Goal: Book appointment/travel/reservation

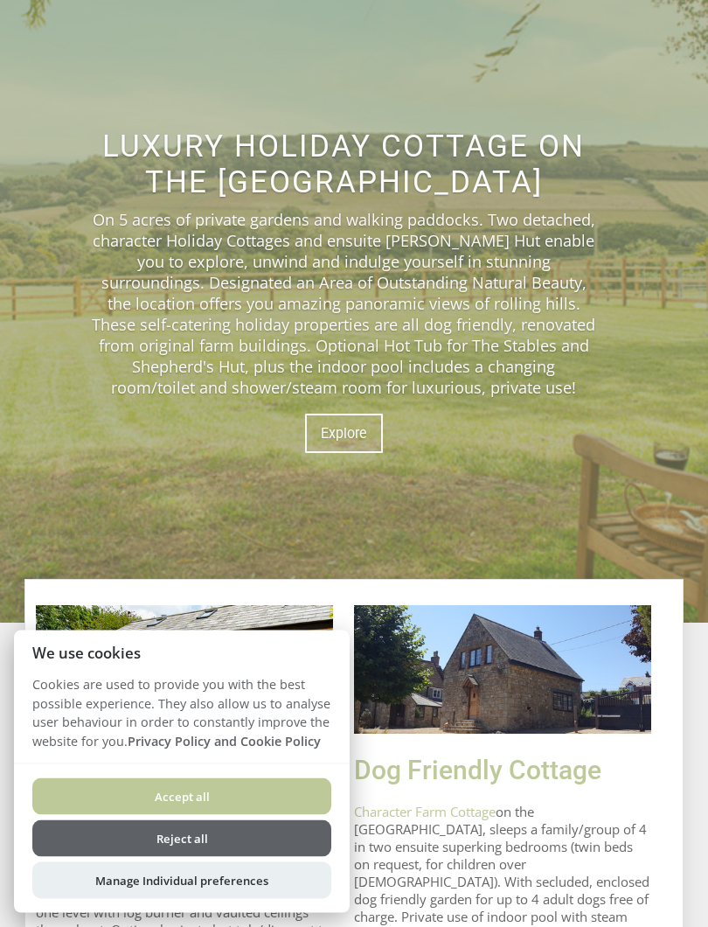
scroll to position [250, 0]
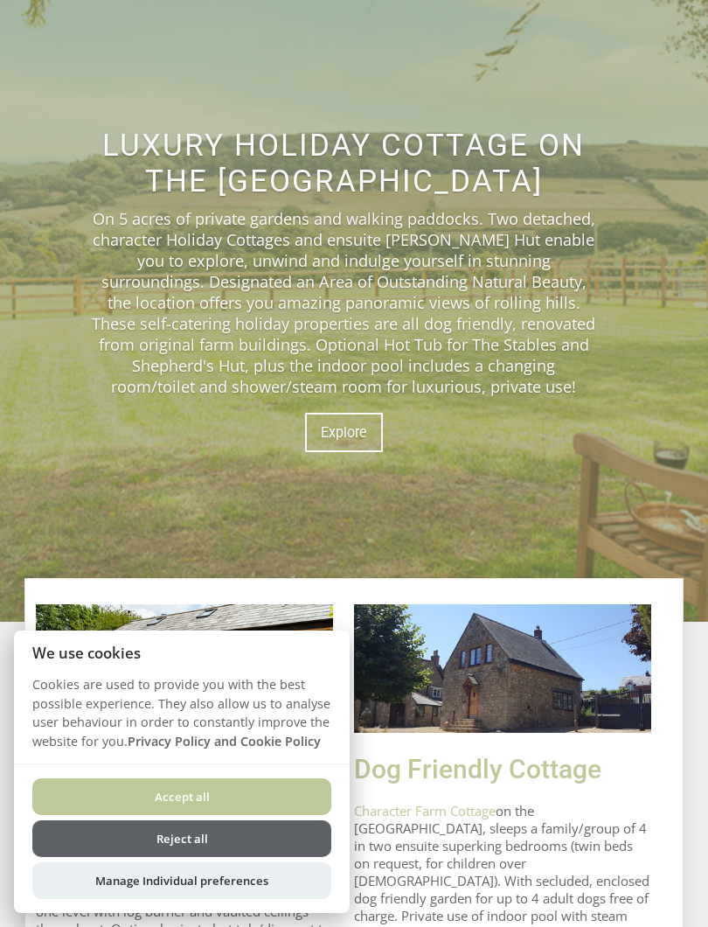
click at [250, 792] on button "Accept all" at bounding box center [181, 796] width 299 height 37
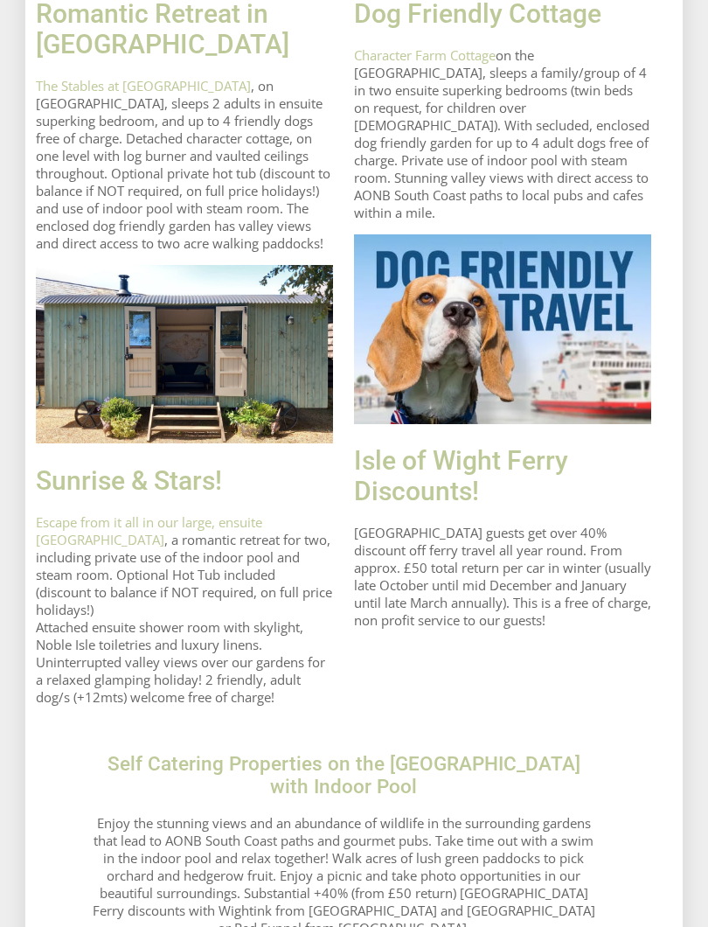
scroll to position [1021, 0]
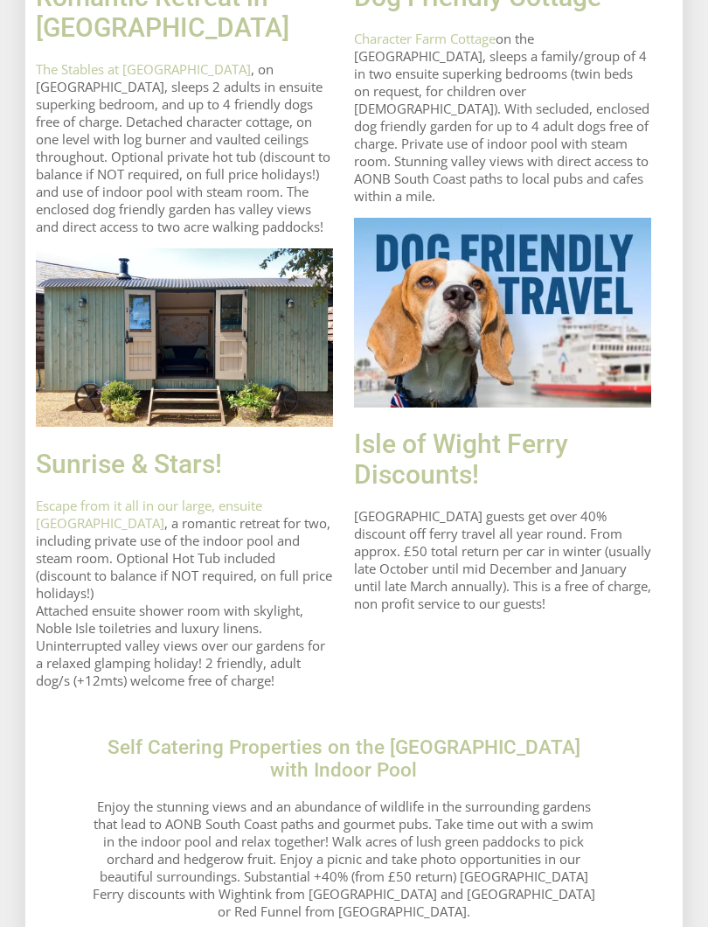
click at [225, 424] on img at bounding box center [184, 338] width 297 height 179
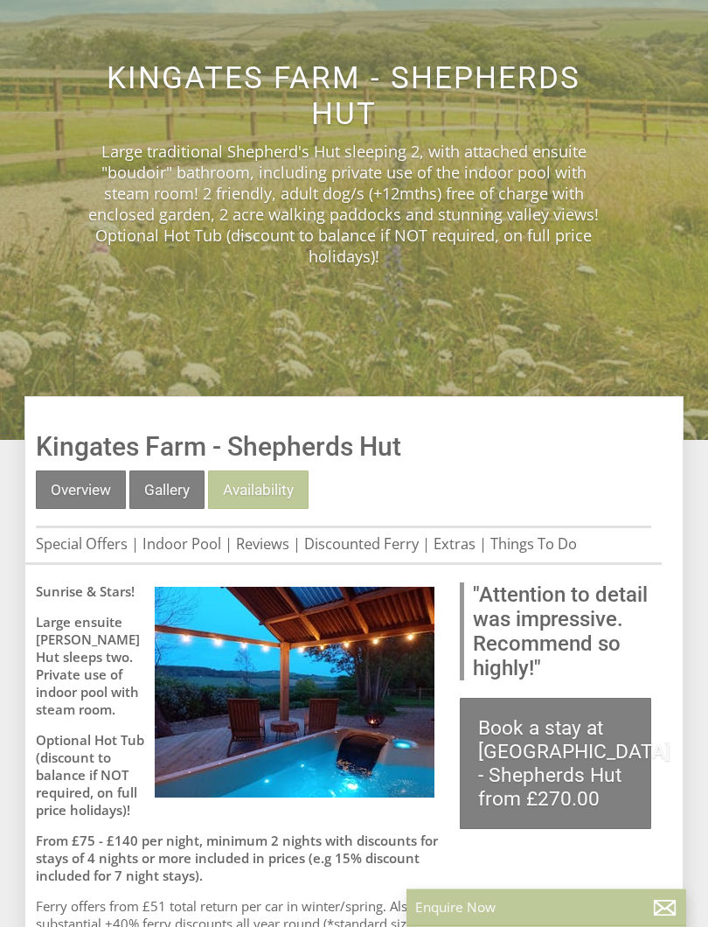
scroll to position [441, 0]
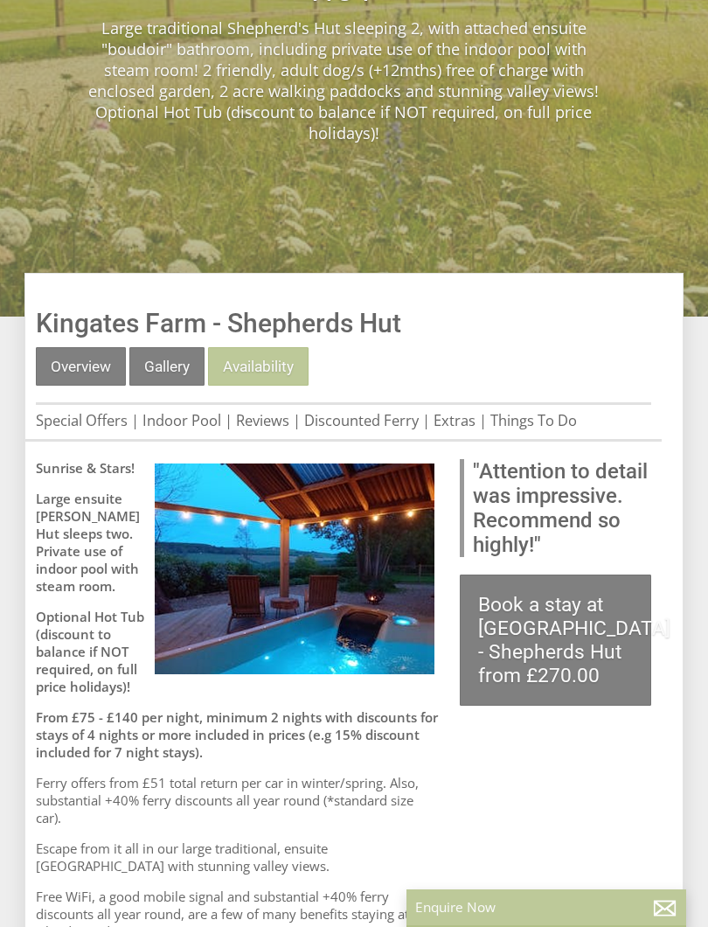
click at [271, 382] on link "Availability" at bounding box center [258, 366] width 101 height 38
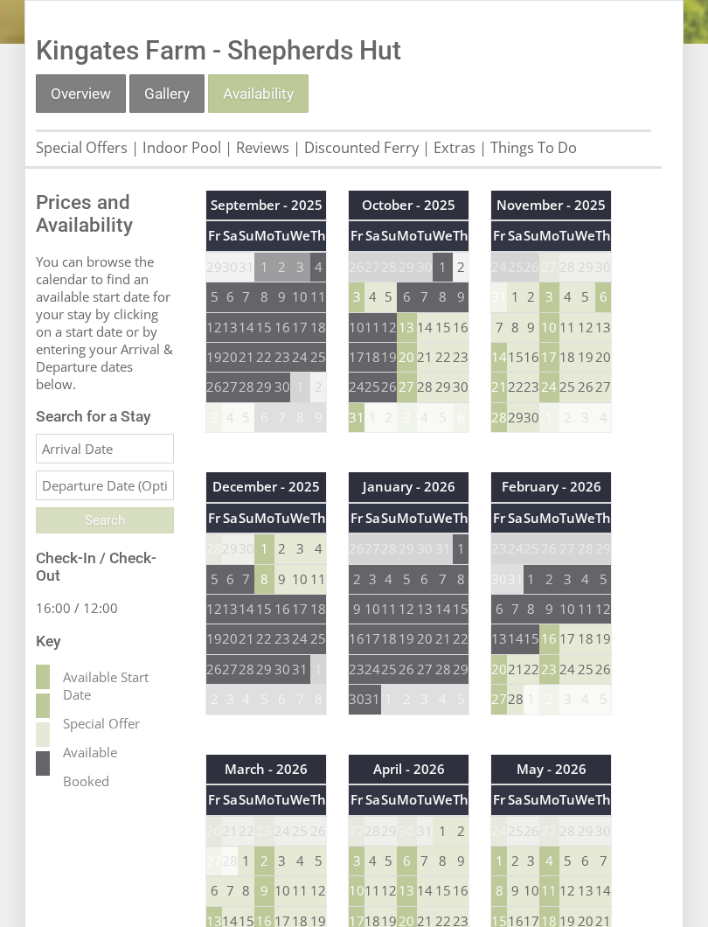
scroll to position [714, 0]
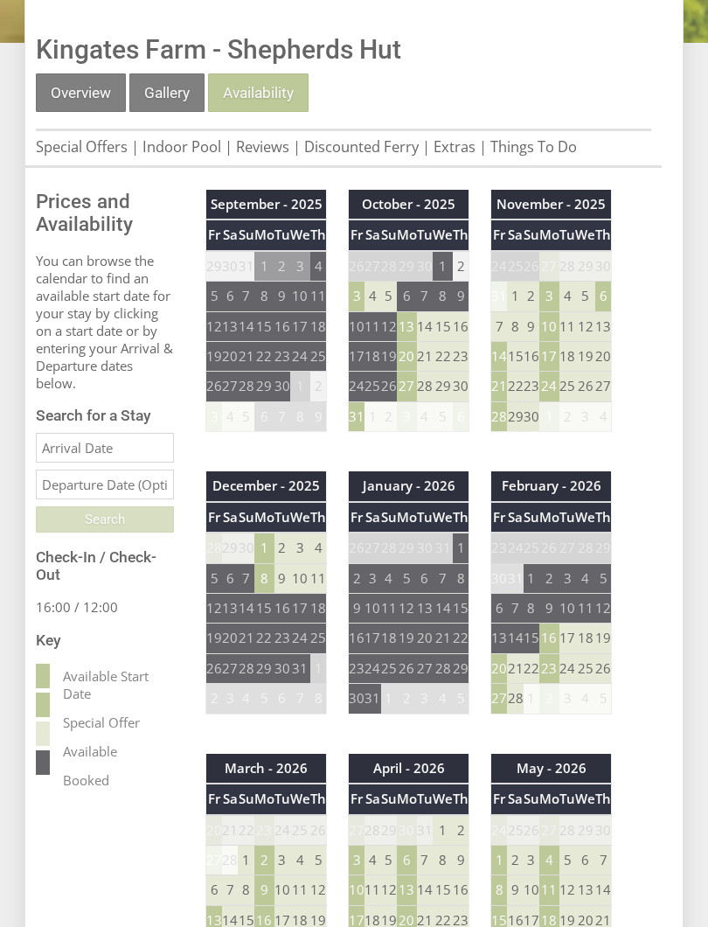
click at [522, 360] on td "15" at bounding box center [515, 358] width 16 height 30
click at [503, 362] on td "14" at bounding box center [499, 358] width 17 height 30
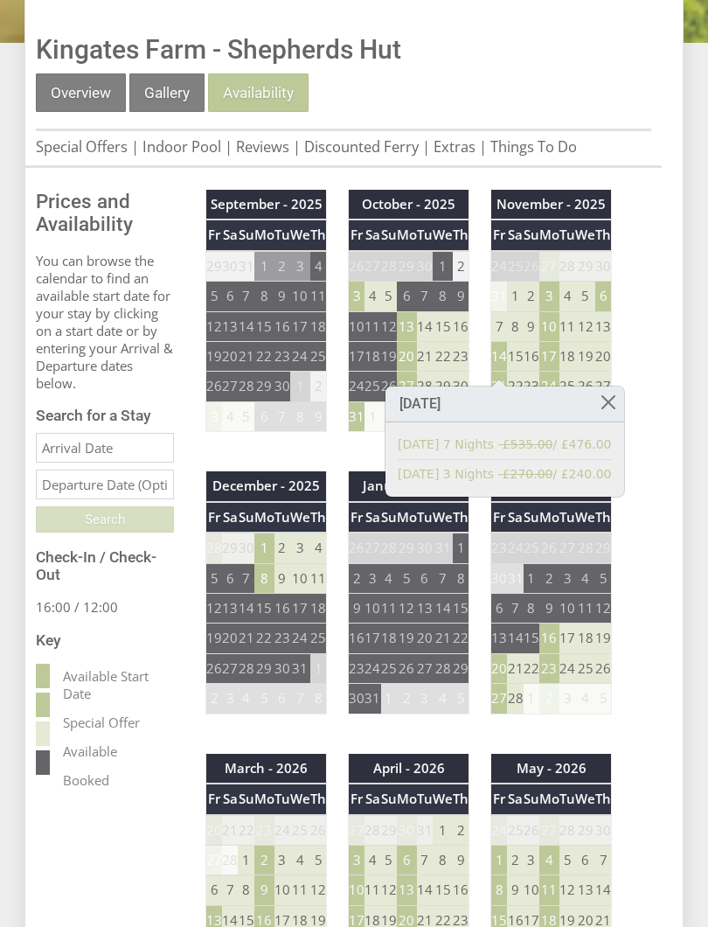
scroll to position [714, 0]
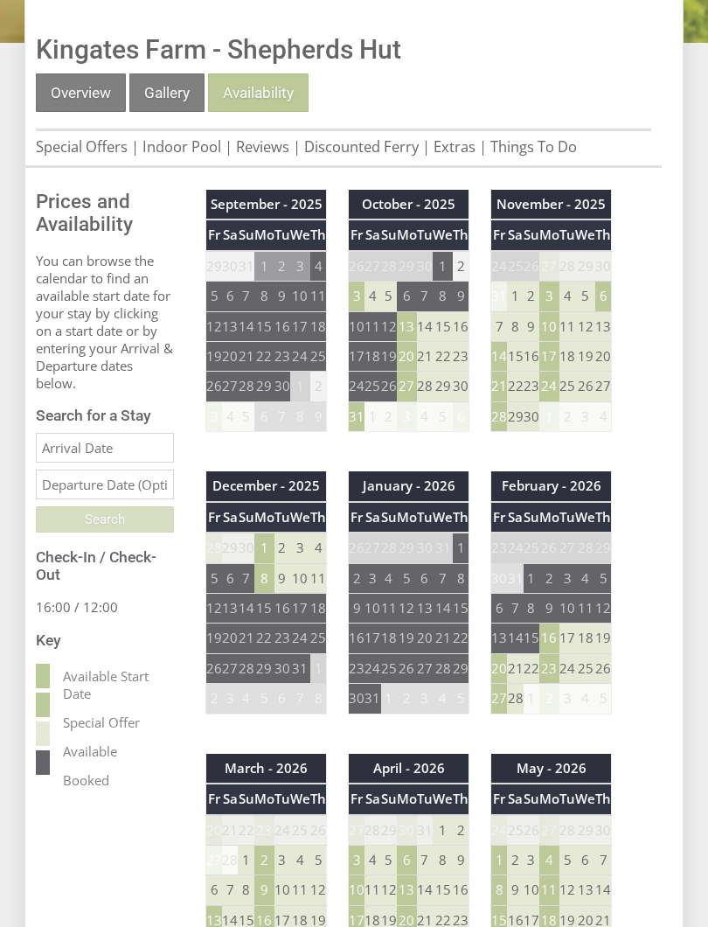
click at [503, 359] on td "14" at bounding box center [499, 357] width 17 height 30
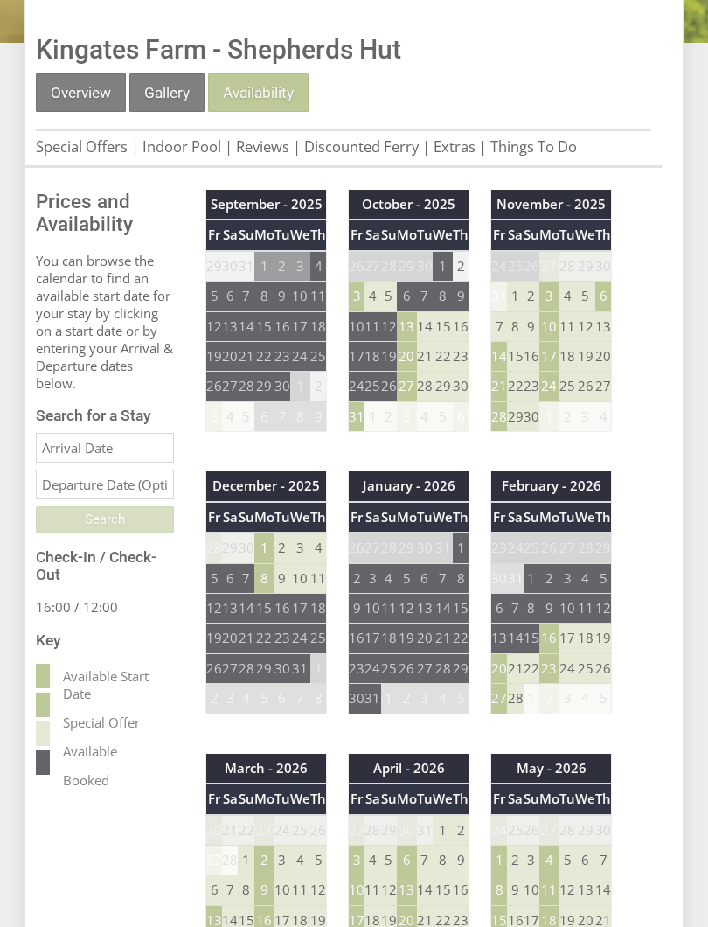
click at [409, 335] on td "13" at bounding box center [407, 326] width 20 height 30
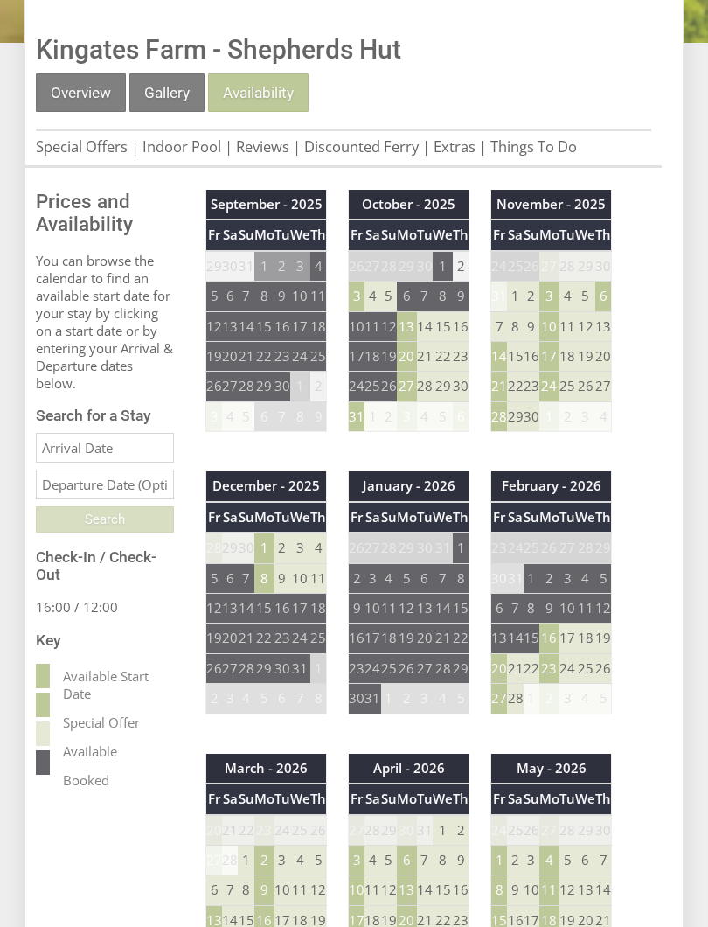
click at [407, 365] on td "20" at bounding box center [407, 357] width 20 height 30
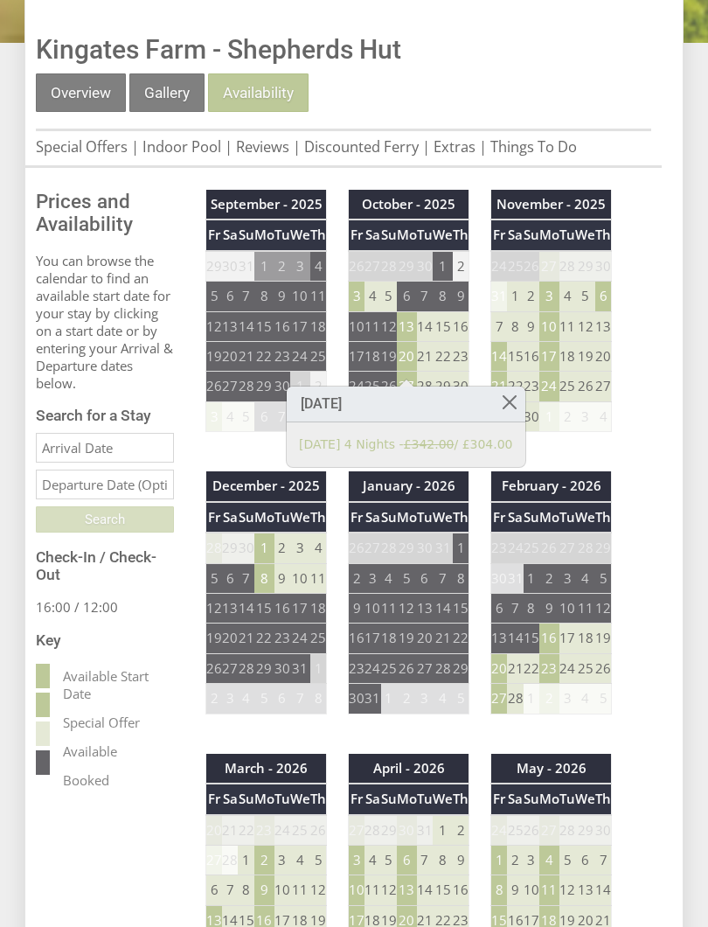
click at [512, 401] on link at bounding box center [509, 401] width 31 height 31
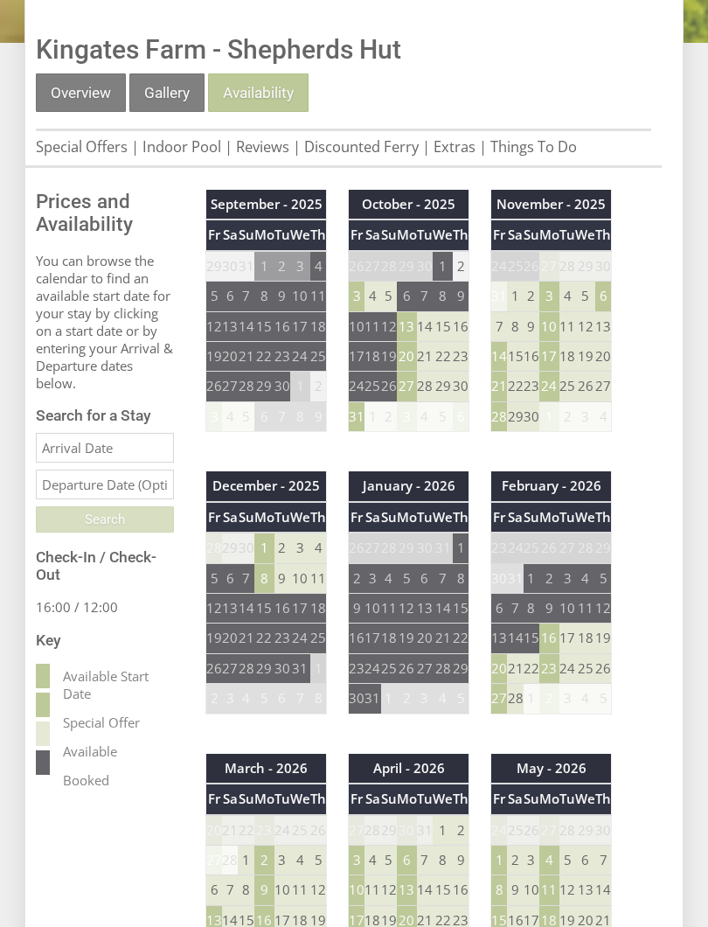
click at [409, 397] on td "27" at bounding box center [407, 387] width 20 height 30
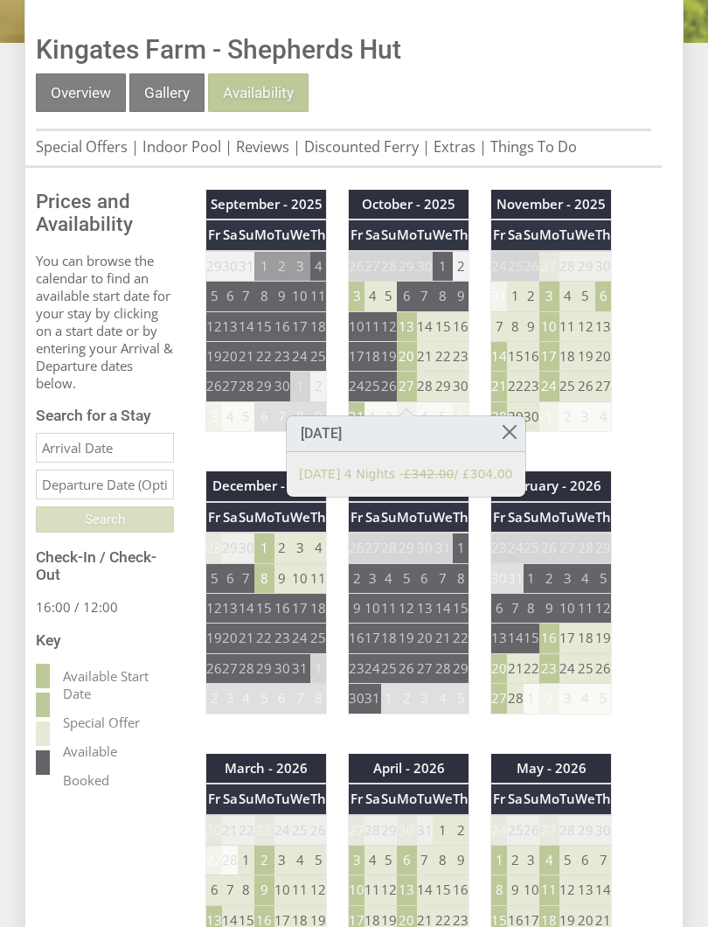
click at [512, 429] on link at bounding box center [509, 431] width 31 height 31
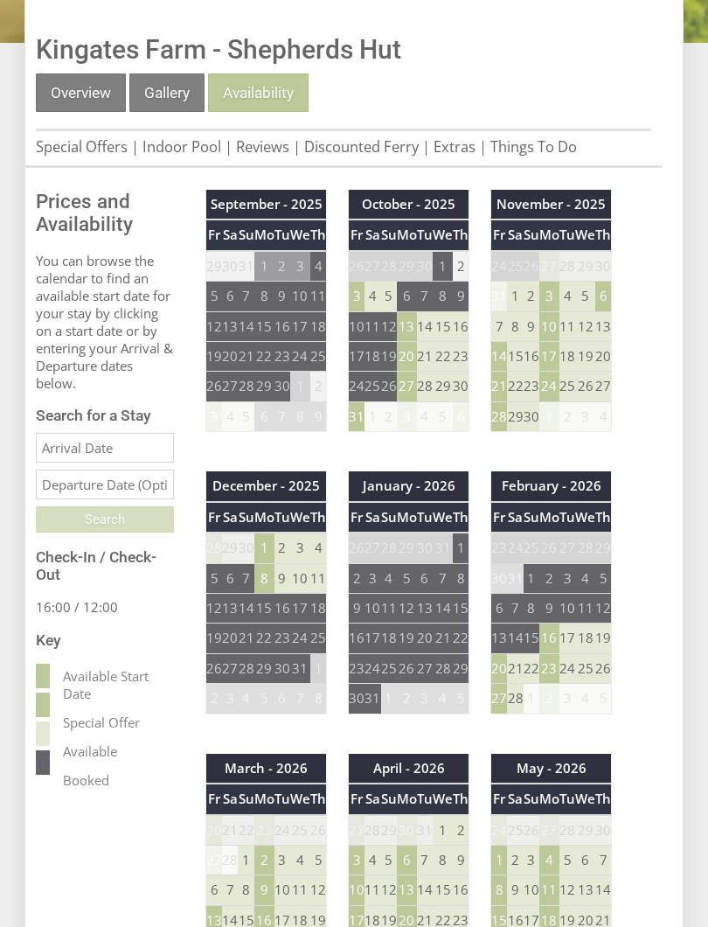
click at [359, 423] on td "31" at bounding box center [357, 416] width 17 height 30
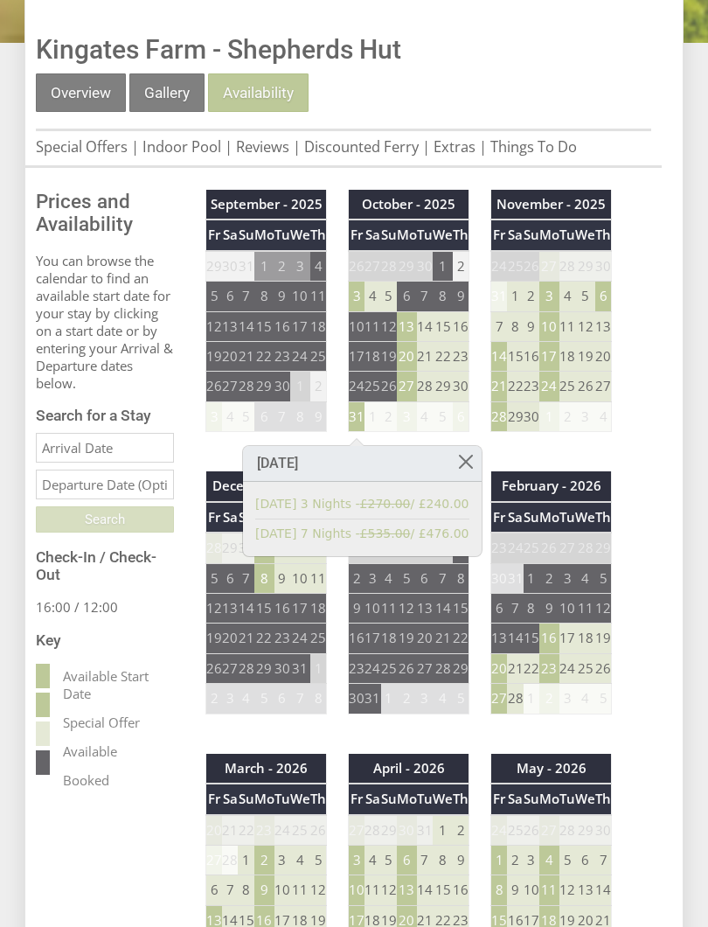
click at [456, 462] on link at bounding box center [465, 461] width 31 height 31
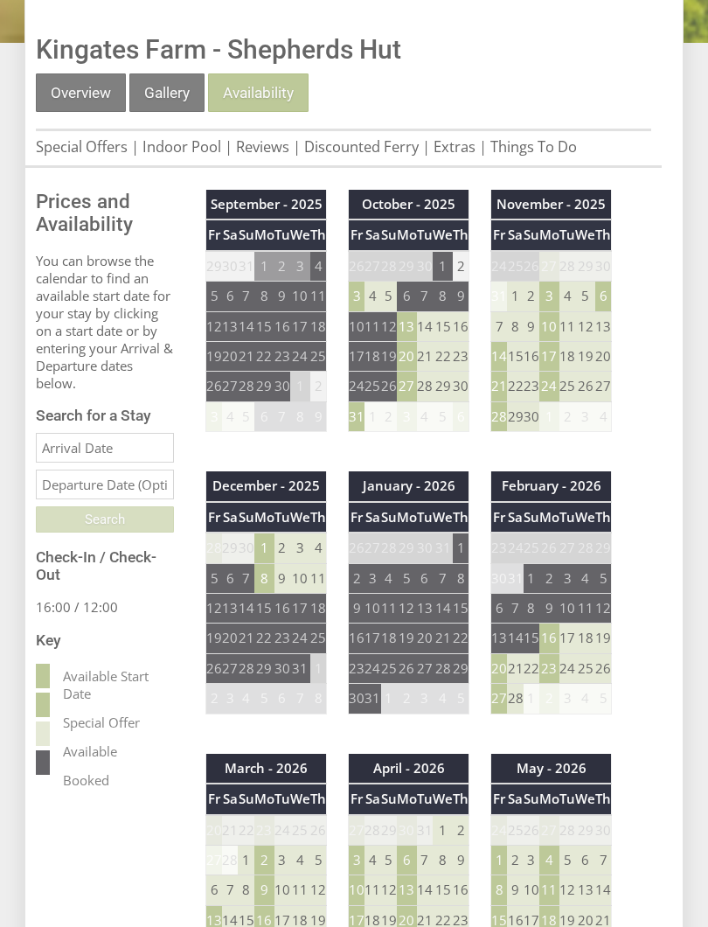
click at [265, 584] on td "8" at bounding box center [264, 578] width 20 height 30
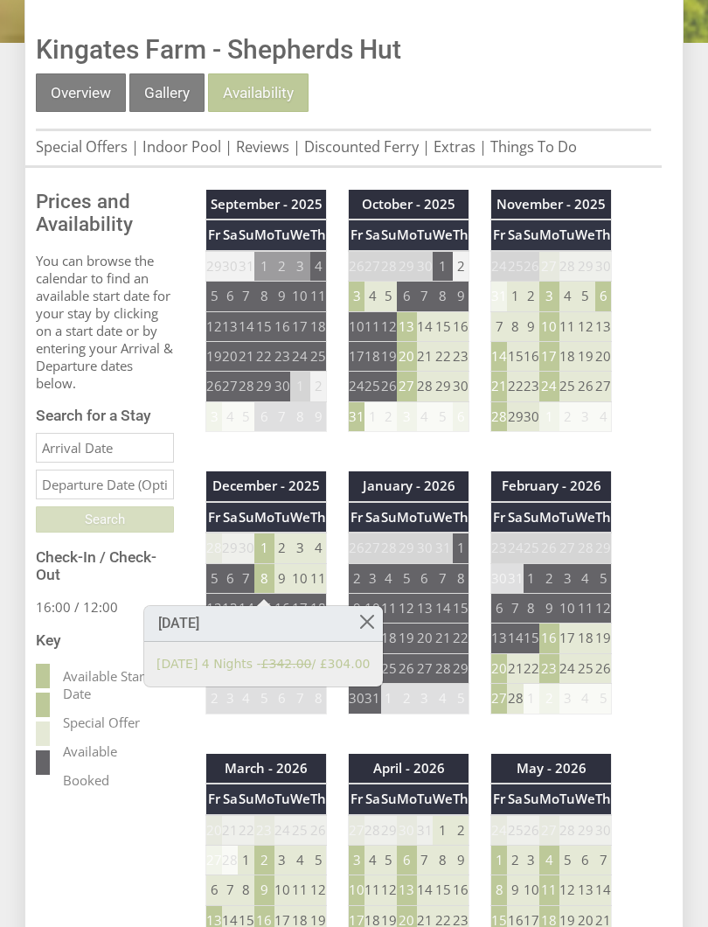
click at [370, 619] on link at bounding box center [367, 621] width 31 height 31
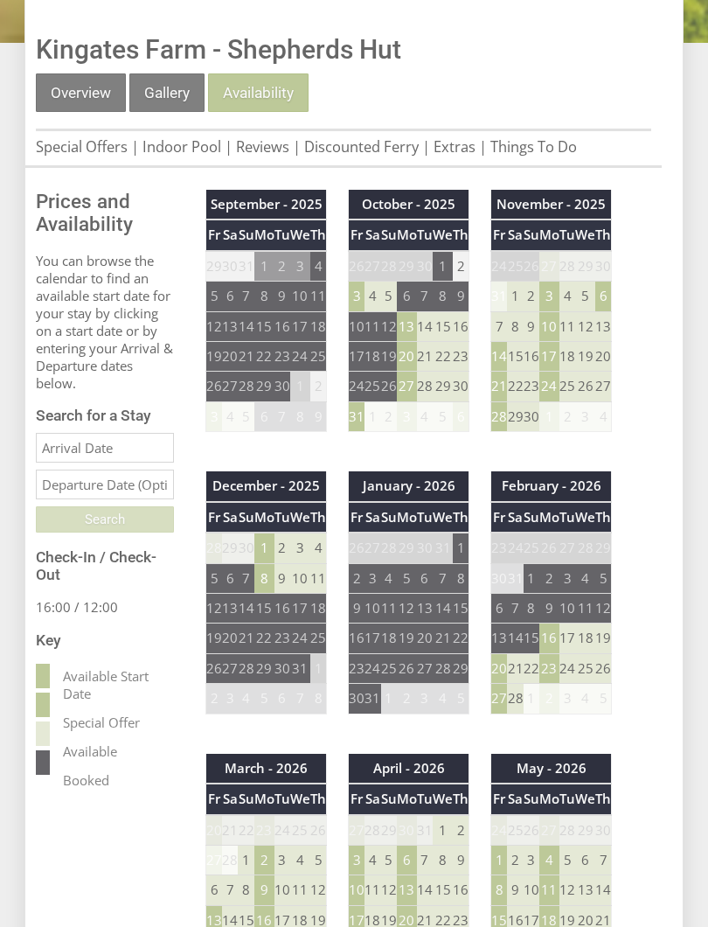
click at [548, 307] on td "3" at bounding box center [549, 297] width 20 height 30
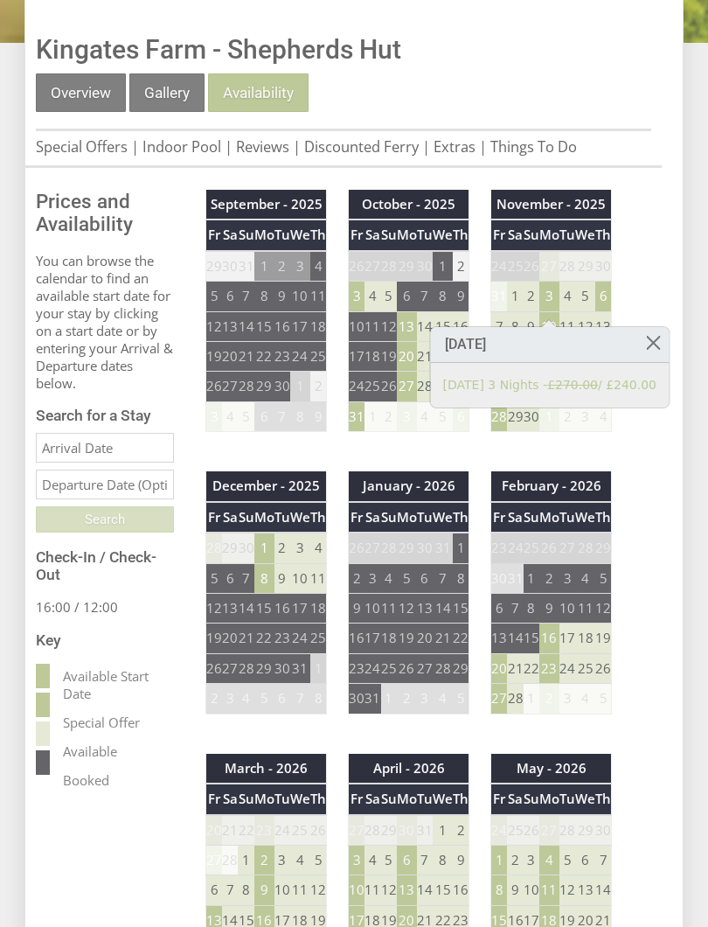
click at [651, 345] on link at bounding box center [653, 342] width 31 height 31
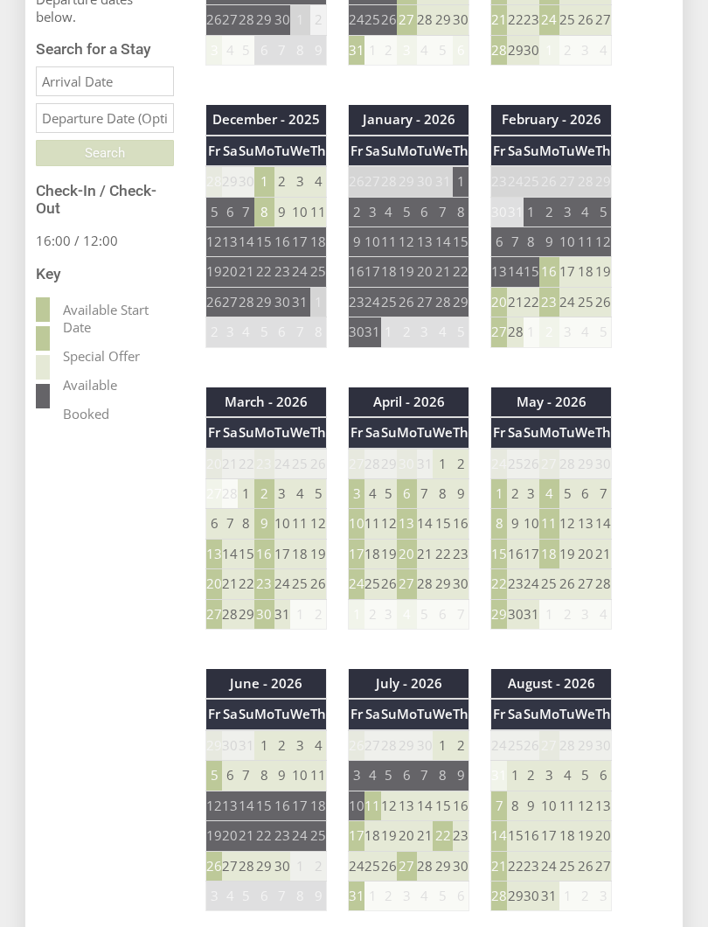
scroll to position [1081, 0]
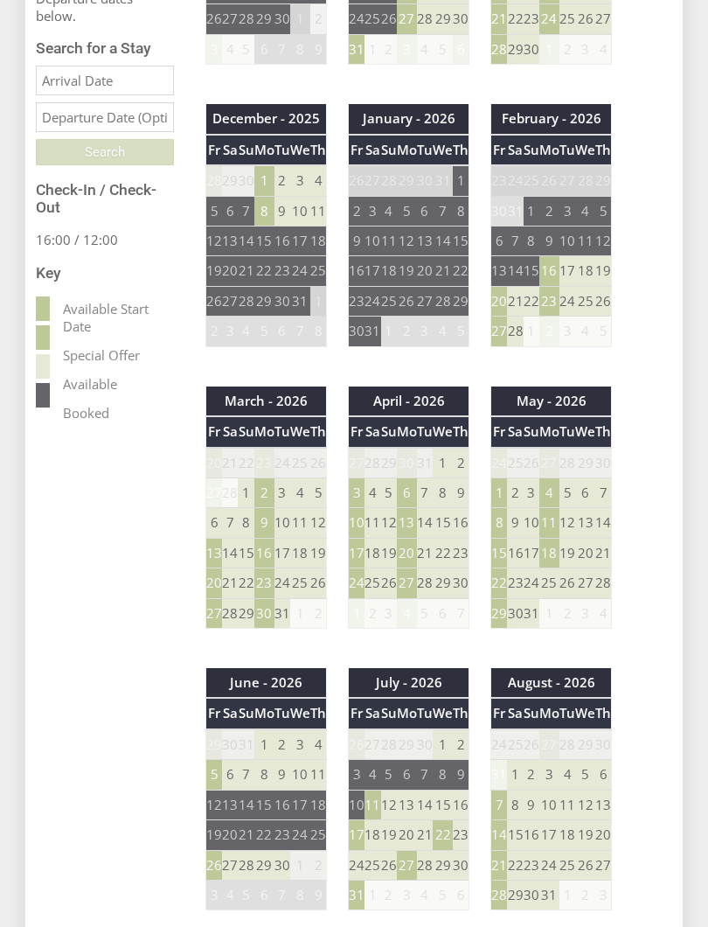
click at [362, 522] on td "10" at bounding box center [357, 524] width 17 height 30
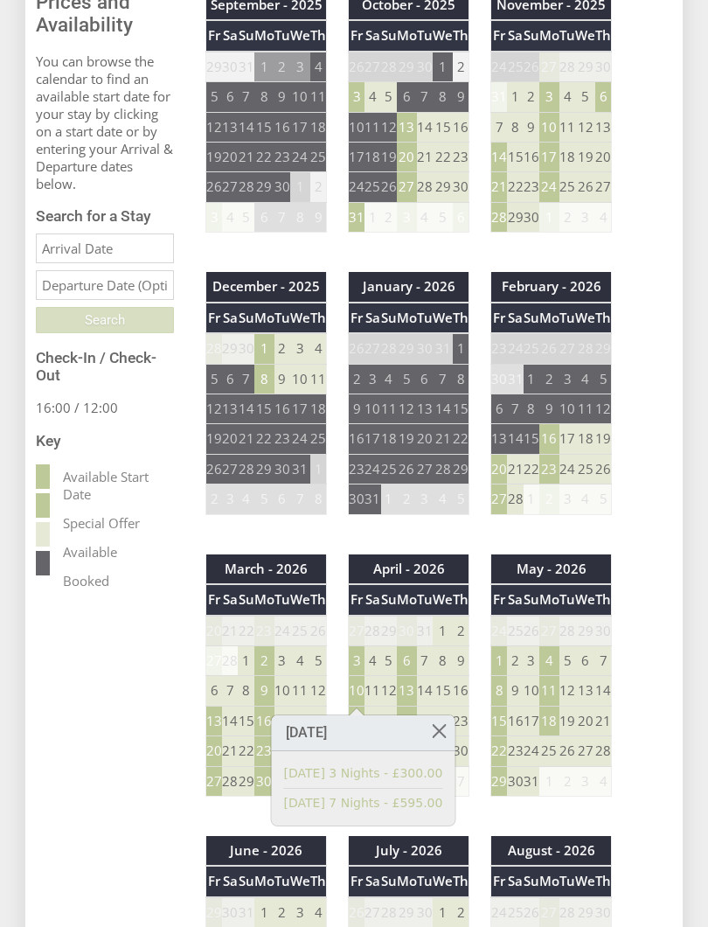
scroll to position [913, 0]
click at [505, 163] on td "14" at bounding box center [499, 158] width 17 height 30
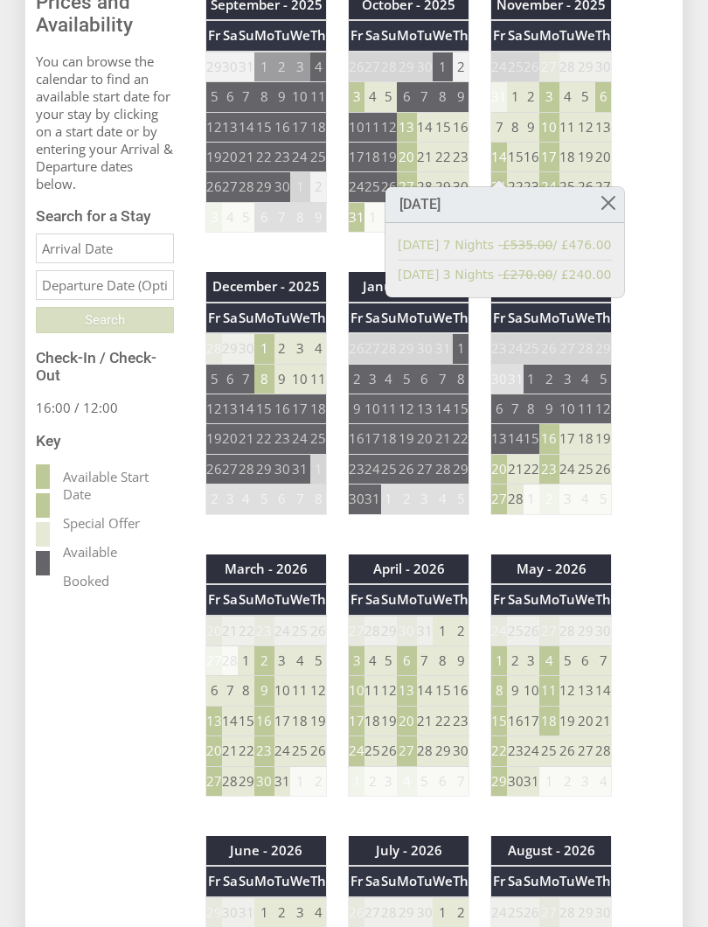
click at [597, 205] on link at bounding box center [608, 202] width 31 height 31
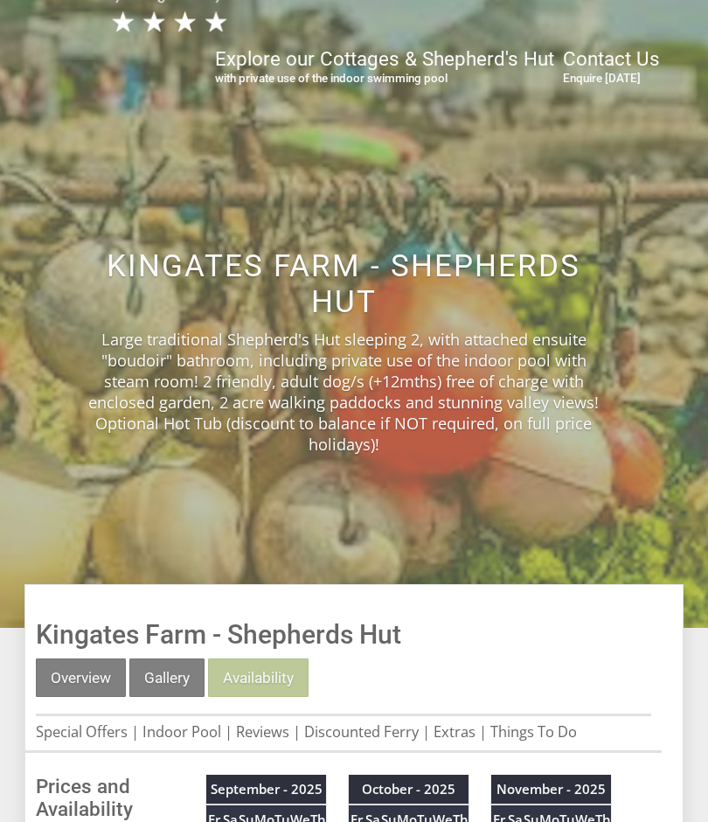
scroll to position [0, 0]
